Goal: Find specific page/section

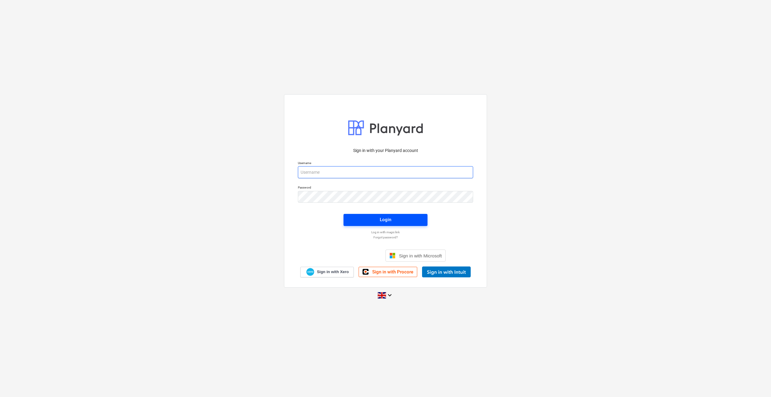
type input "[PERSON_NAME][EMAIL_ADDRESS][PERSON_NAME][DOMAIN_NAME]"
click at [373, 215] on button "Login" at bounding box center [386, 220] width 84 height 12
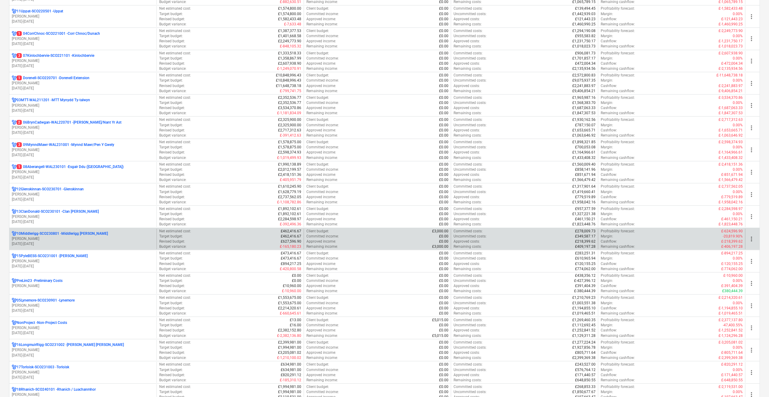
scroll to position [151, 0]
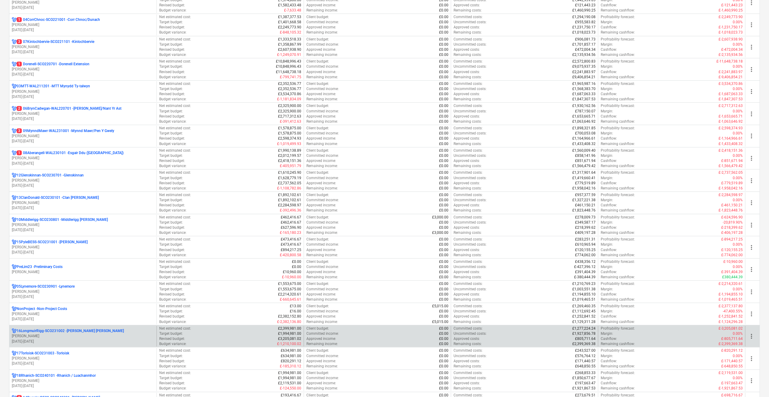
click at [76, 328] on p "16LongmuirRigg-SCO231002 - [PERSON_NAME] [PERSON_NAME]" at bounding box center [70, 330] width 107 height 5
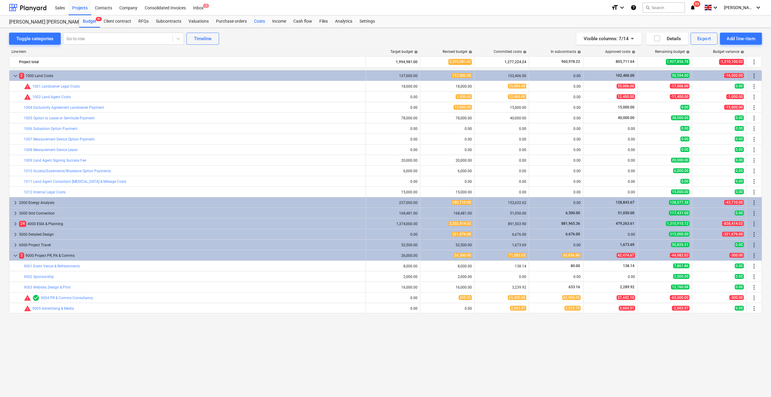
click at [260, 20] on div "Costs" at bounding box center [260, 21] width 18 height 12
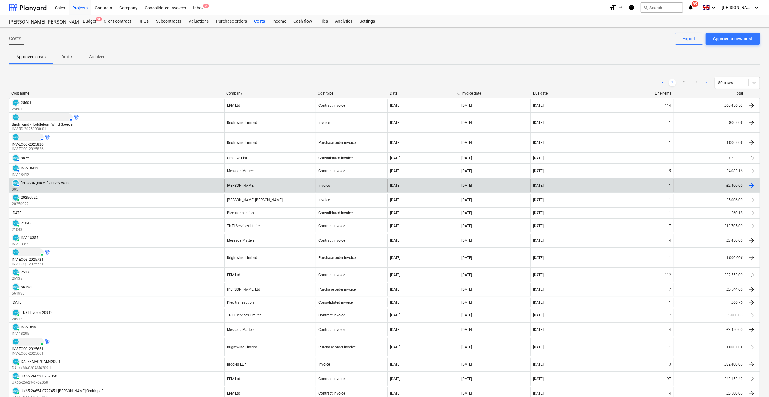
click at [186, 187] on div "AUTHORISED [PERSON_NAME] Survey Work 005" at bounding box center [116, 185] width 215 height 13
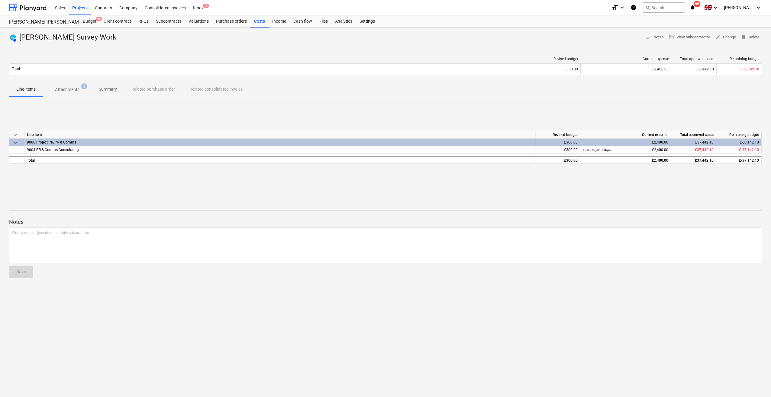
click at [287, 279] on div at bounding box center [385, 280] width 753 height 5
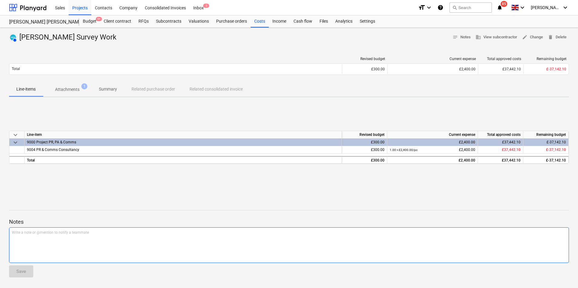
click at [243, 241] on div "Write a note or @mention to notify a teammate [PERSON_NAME]" at bounding box center [289, 246] width 560 height 36
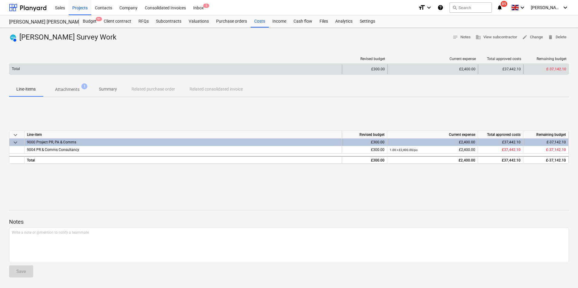
click at [224, 64] on div "Total £300.00 £2,400.00 £37,442.10 £-37,142.10" at bounding box center [289, 68] width 560 height 11
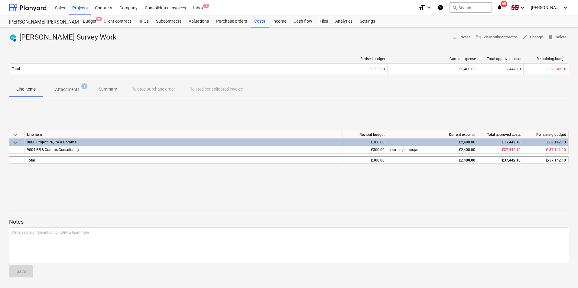
click at [207, 40] on div "AUTHORISED [PERSON_NAME] Survey Work notes Notes business View subcontractor ed…" at bounding box center [289, 38] width 560 height 10
click at [62, 89] on p "Attachments" at bounding box center [67, 89] width 24 height 6
